Goal: Subscribe to service/newsletter

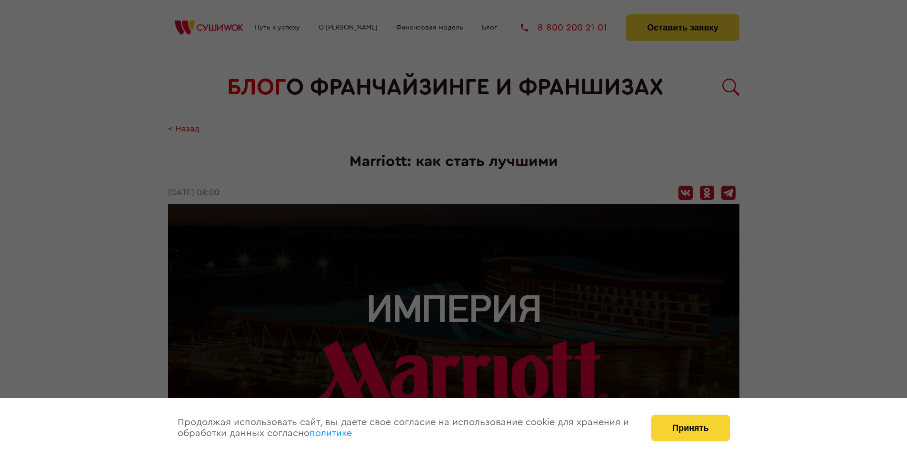
scroll to position [1326, 0]
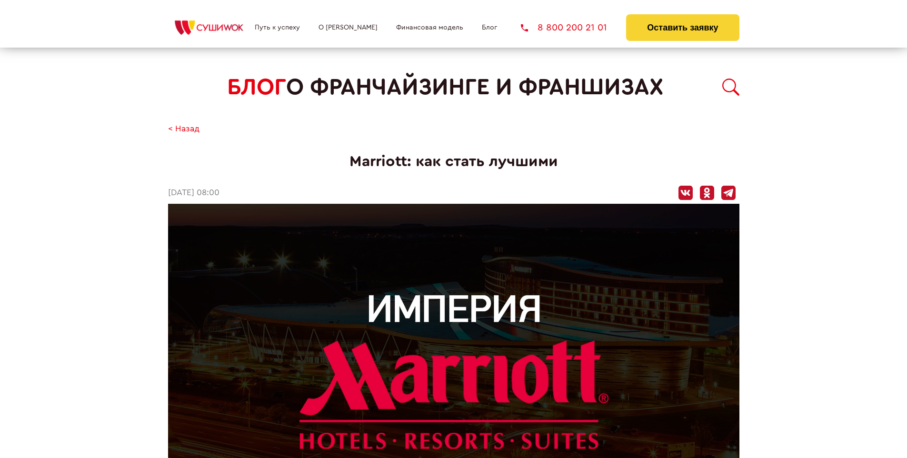
scroll to position [1326, 0]
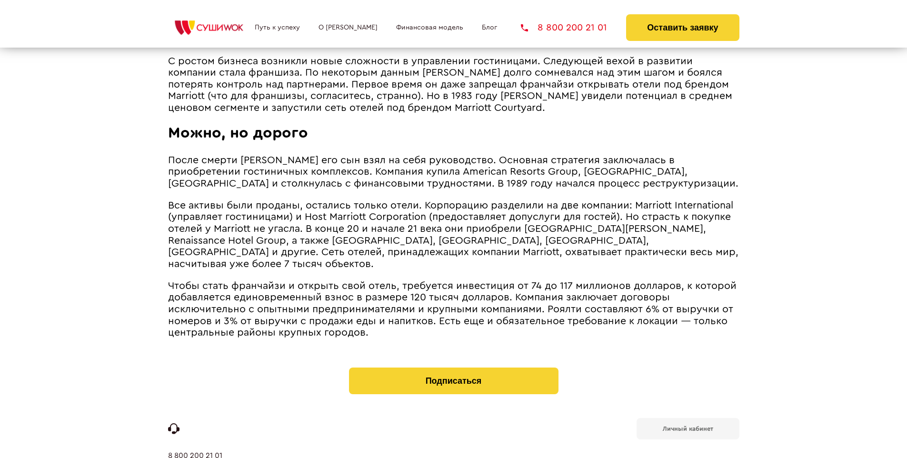
click at [688, 426] on b "Личный кабинет" at bounding box center [688, 429] width 50 height 6
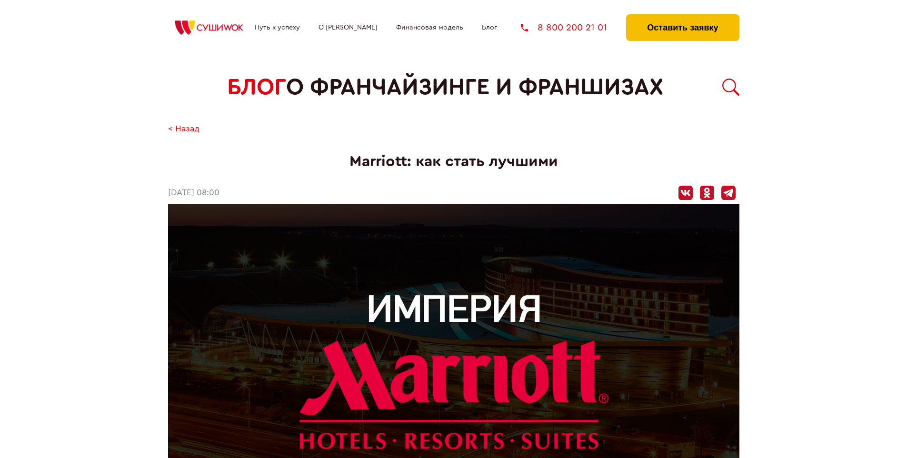
click at [682, 17] on button "Оставить заявку" at bounding box center [682, 27] width 113 height 27
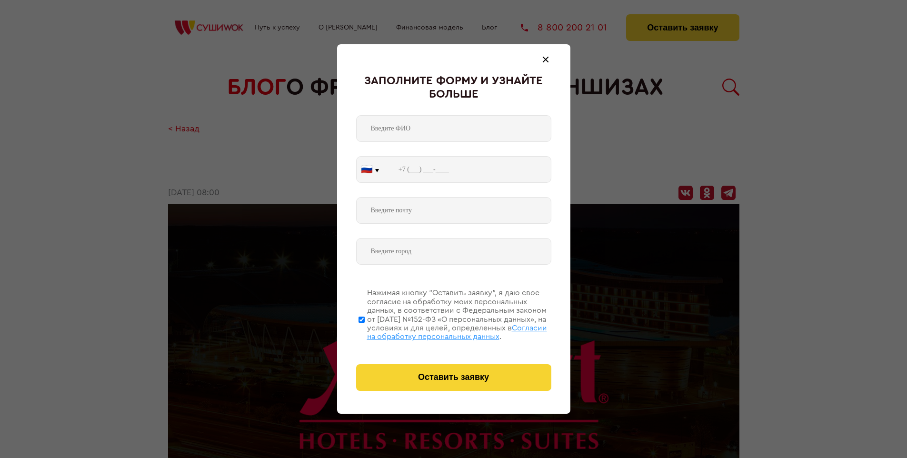
click at [441, 331] on span "Согласии на обработку персональных данных" at bounding box center [457, 332] width 180 height 16
click at [365, 331] on input "Нажимая кнопку “Оставить заявку”, я даю свое согласие на обработку моих персона…" at bounding box center [362, 319] width 6 height 76
checkbox input "false"
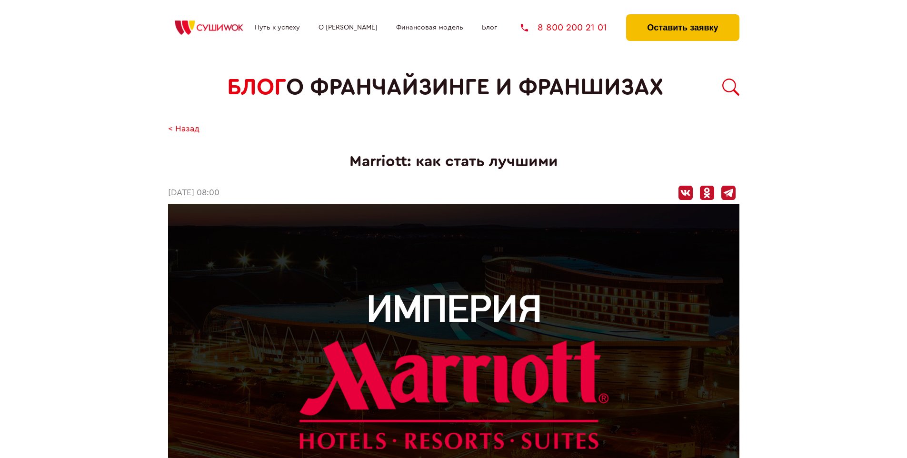
click at [682, 17] on button "Оставить заявку" at bounding box center [682, 27] width 113 height 27
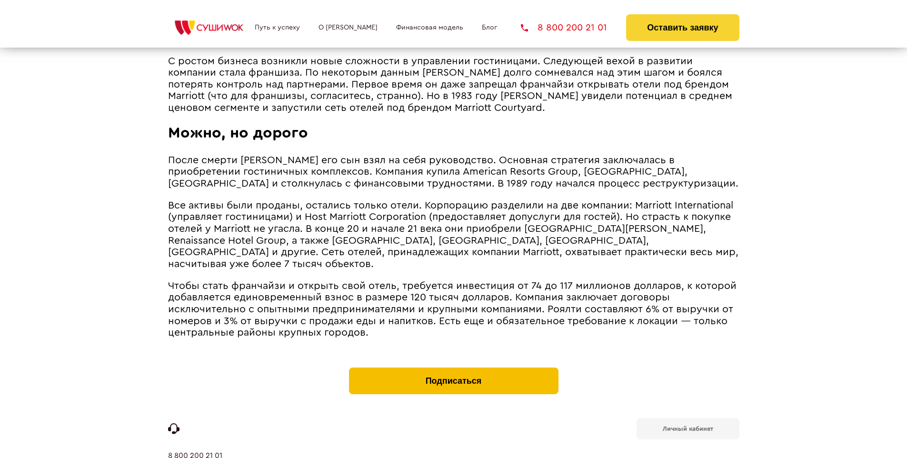
click at [453, 368] on button "Подписаться" at bounding box center [454, 381] width 210 height 27
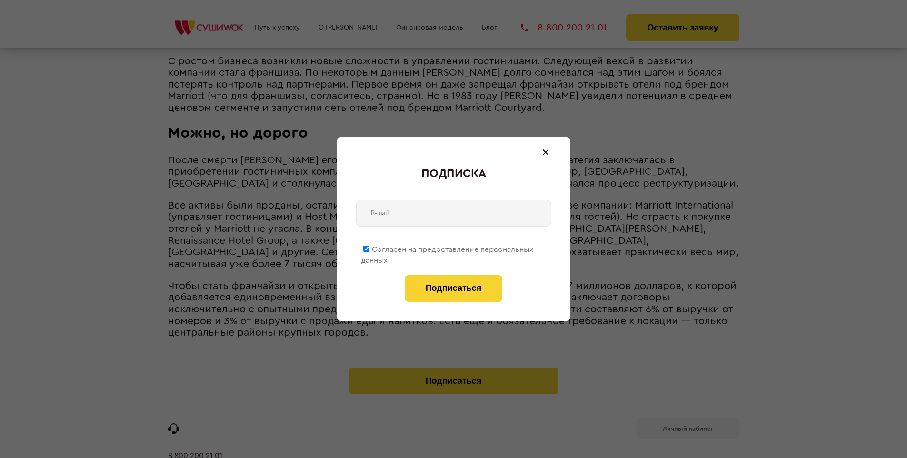
click at [448, 248] on span "Согласен на предоставление персональных данных" at bounding box center [447, 255] width 172 height 19
click at [370, 248] on input "Согласен на предоставление персональных данных" at bounding box center [366, 249] width 6 height 6
checkbox input "false"
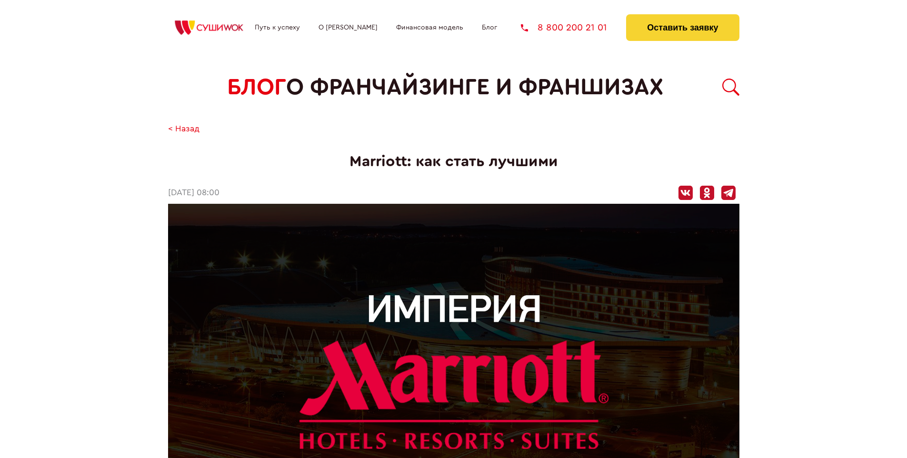
scroll to position [1326, 0]
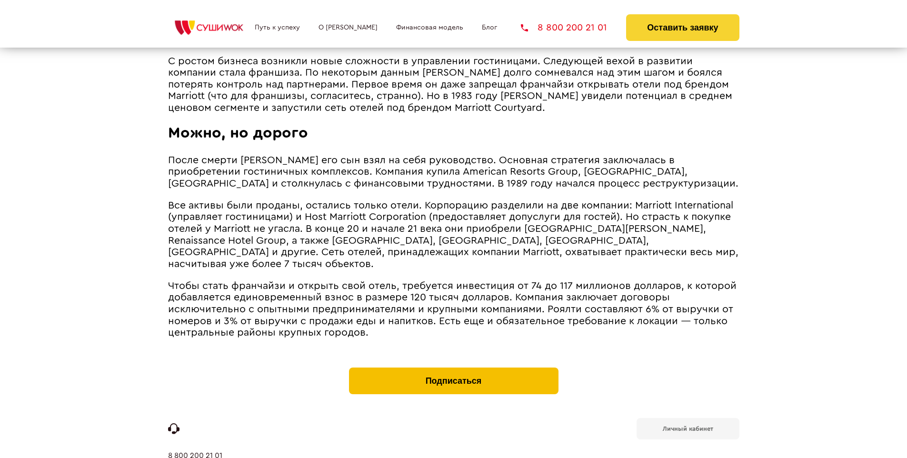
click at [453, 368] on button "Подписаться" at bounding box center [454, 381] width 210 height 27
